Goal: Check status: Check status

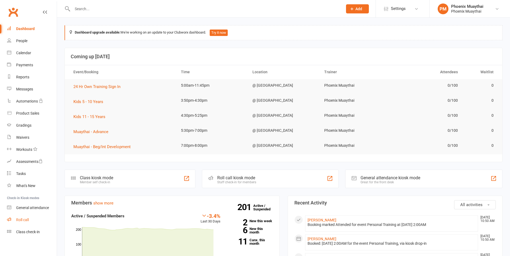
click at [24, 217] on link "Roll call" at bounding box center [32, 220] width 50 height 12
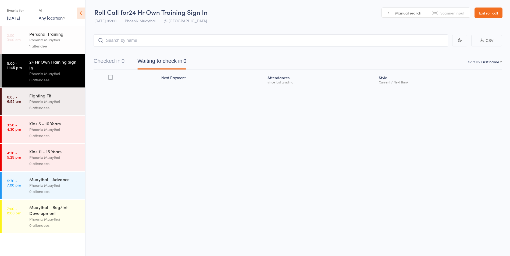
click at [66, 45] on div "1 attendee" at bounding box center [54, 46] width 51 height 6
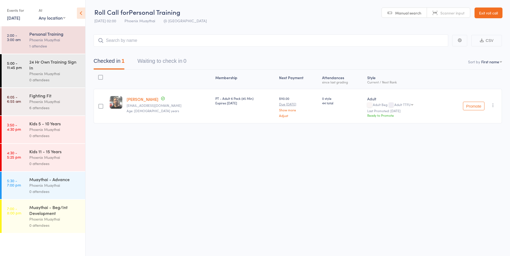
click at [55, 78] on div "0 attendees" at bounding box center [54, 80] width 51 height 6
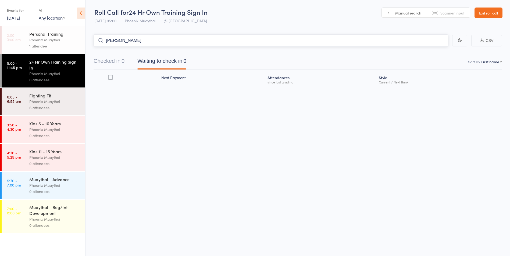
type input "mcco"
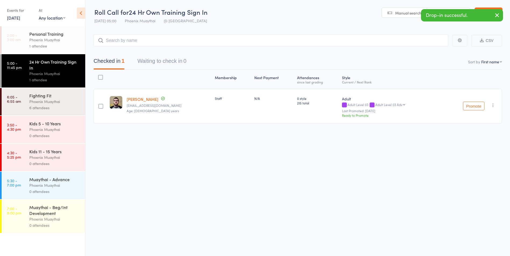
click at [59, 182] on div "Muaythai - Advance" at bounding box center [54, 179] width 51 height 6
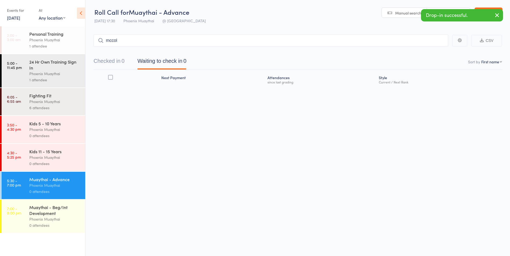
type input "[PERSON_NAME]"
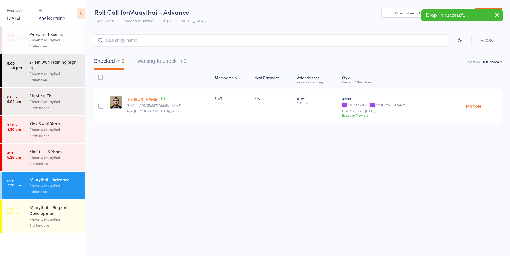
click at [59, 99] on div "Phoenix Muaythai" at bounding box center [54, 102] width 51 height 6
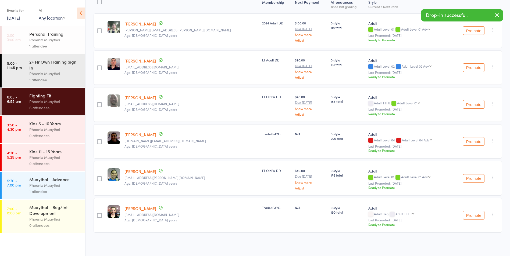
scroll to position [76, 0]
